Goal: Navigation & Orientation: Understand site structure

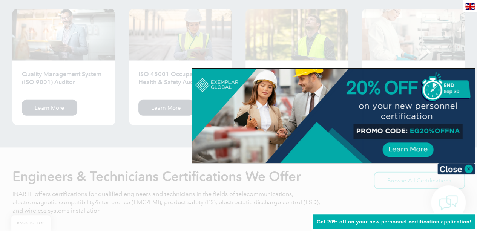
scroll to position [829, 0]
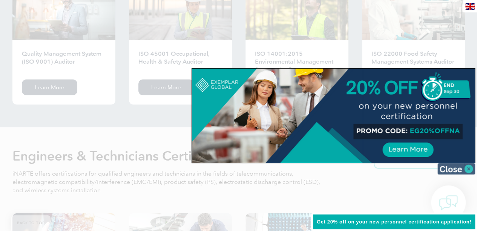
click at [467, 168] on img at bounding box center [456, 168] width 38 height 11
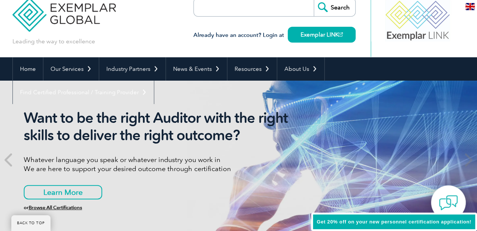
scroll to position [0, 0]
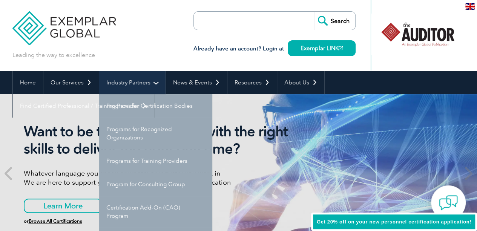
click at [155, 81] on link "Industry Partners" at bounding box center [132, 82] width 66 height 23
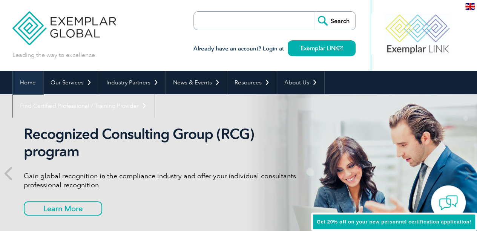
click at [28, 85] on link "Home" at bounding box center [28, 82] width 30 height 23
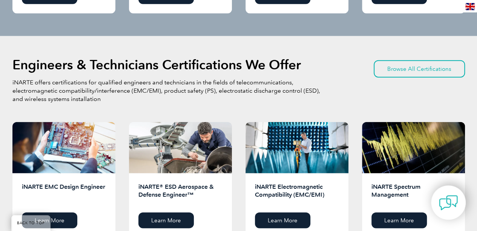
scroll to position [920, 0]
